Goal: Information Seeking & Learning: Find specific page/section

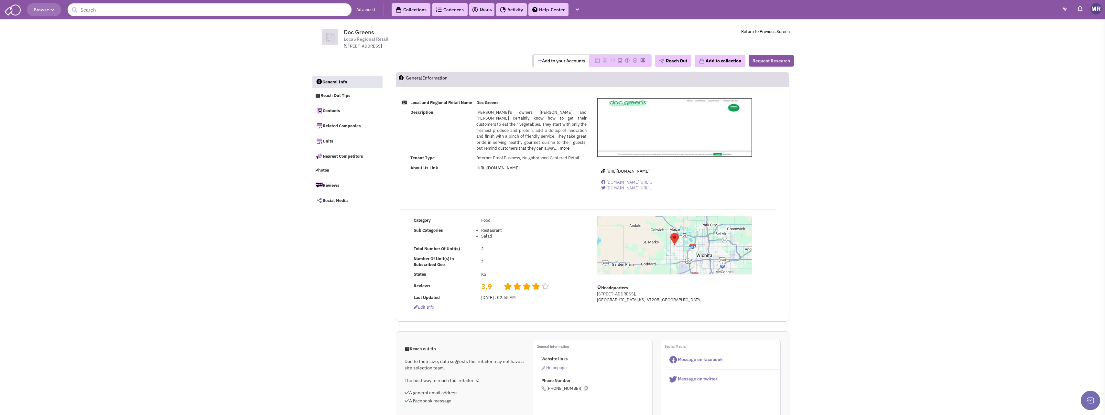
select select
click at [46, 8] on span "Browse" at bounding box center [44, 10] width 21 height 6
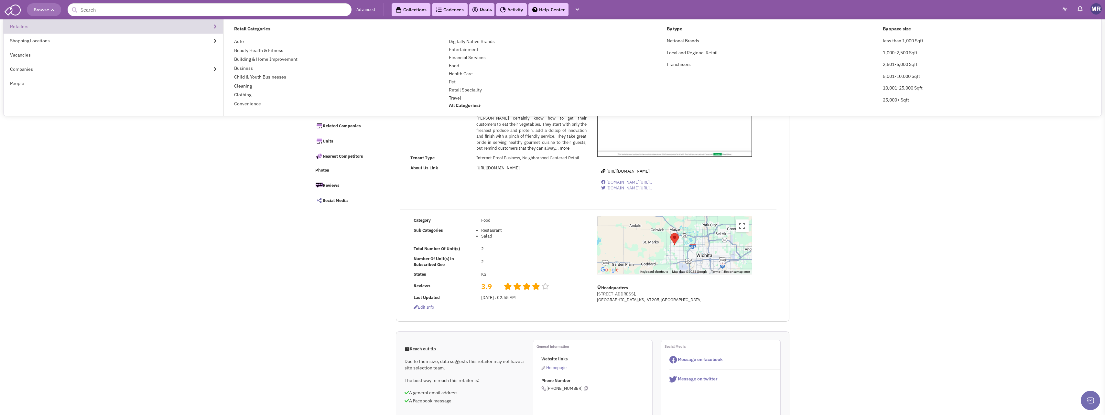
click at [18, 26] on link "Retailers" at bounding box center [114, 26] width 220 height 14
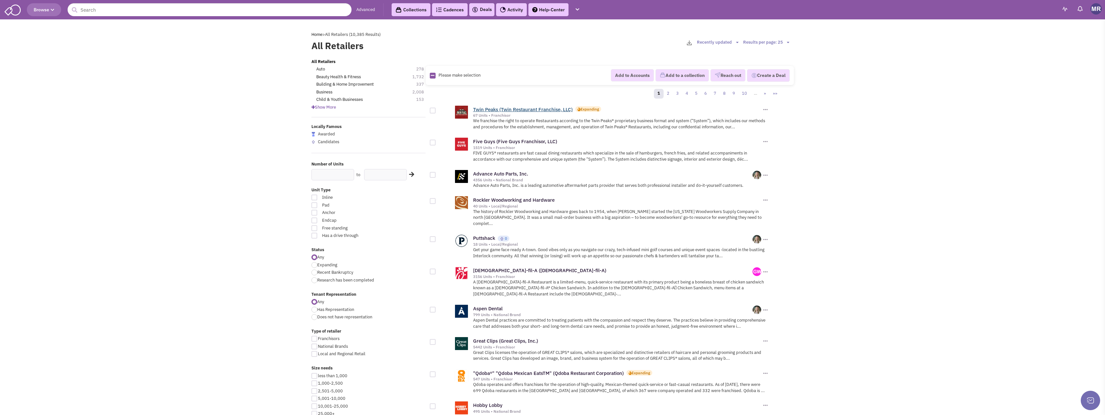
click at [533, 110] on link "Twin Peaks (Twin Restaurant Franchise, LLC)" at bounding box center [523, 109] width 100 height 6
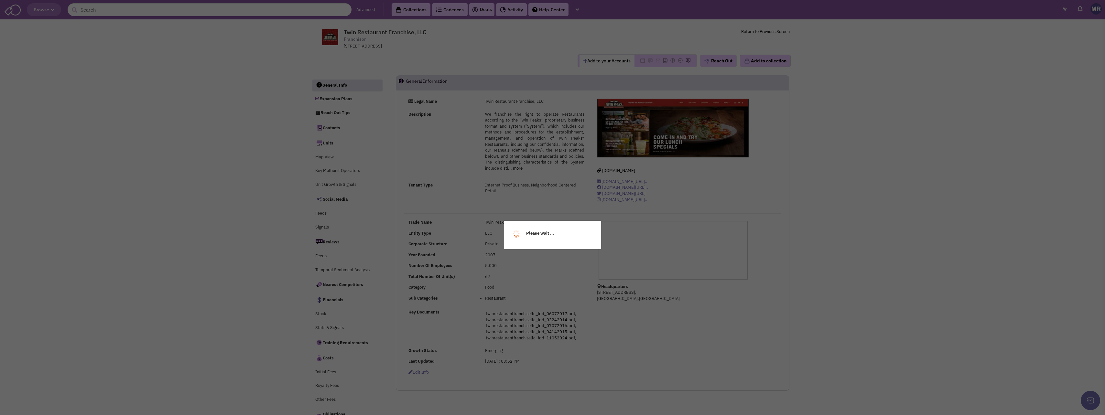
select select
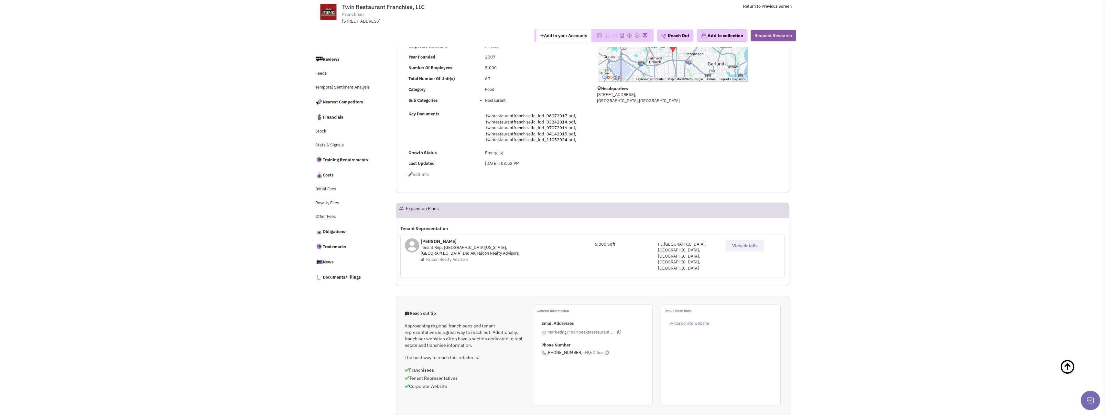
scroll to position [162, 0]
